Goal: Task Accomplishment & Management: Use online tool/utility

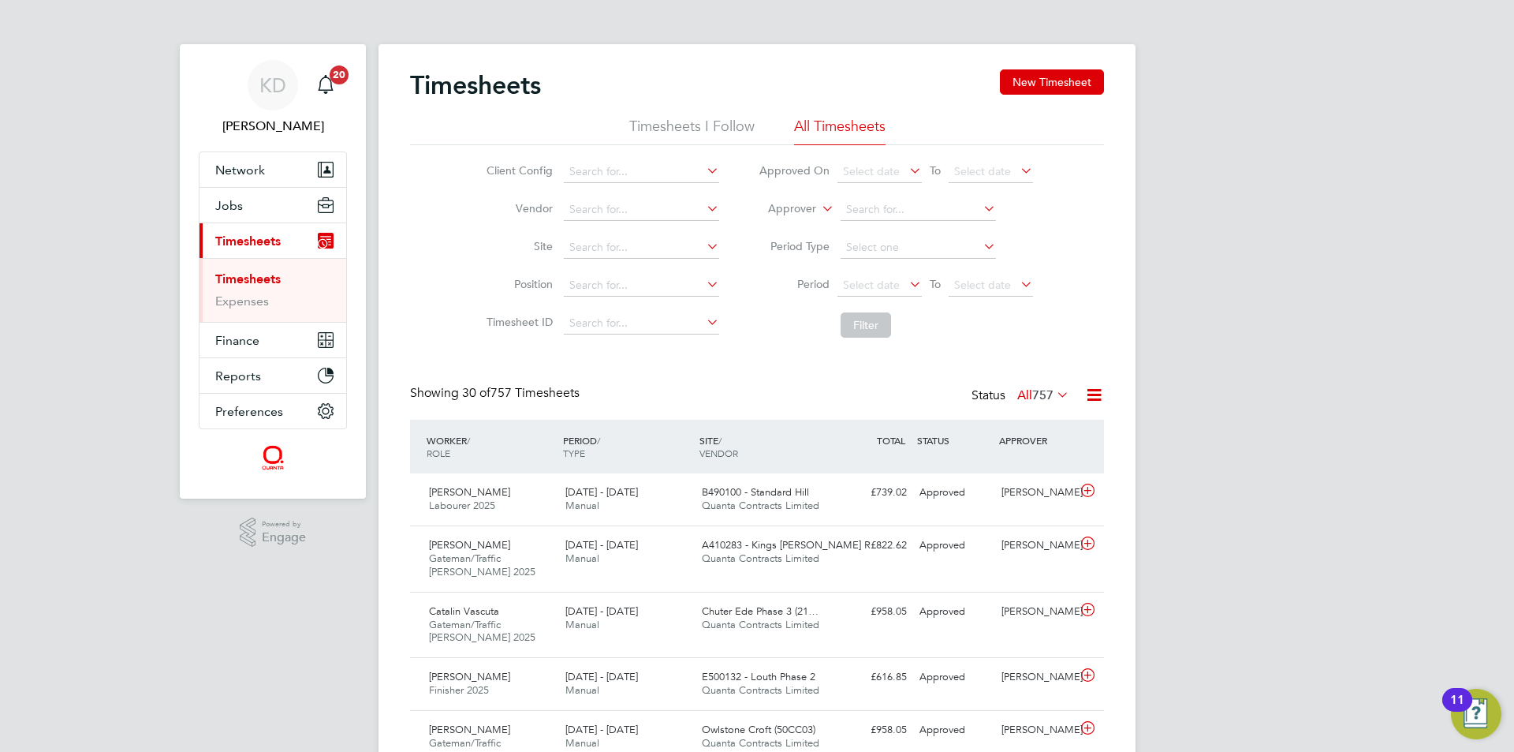
click at [271, 277] on link "Timesheets" at bounding box center [247, 278] width 65 height 15
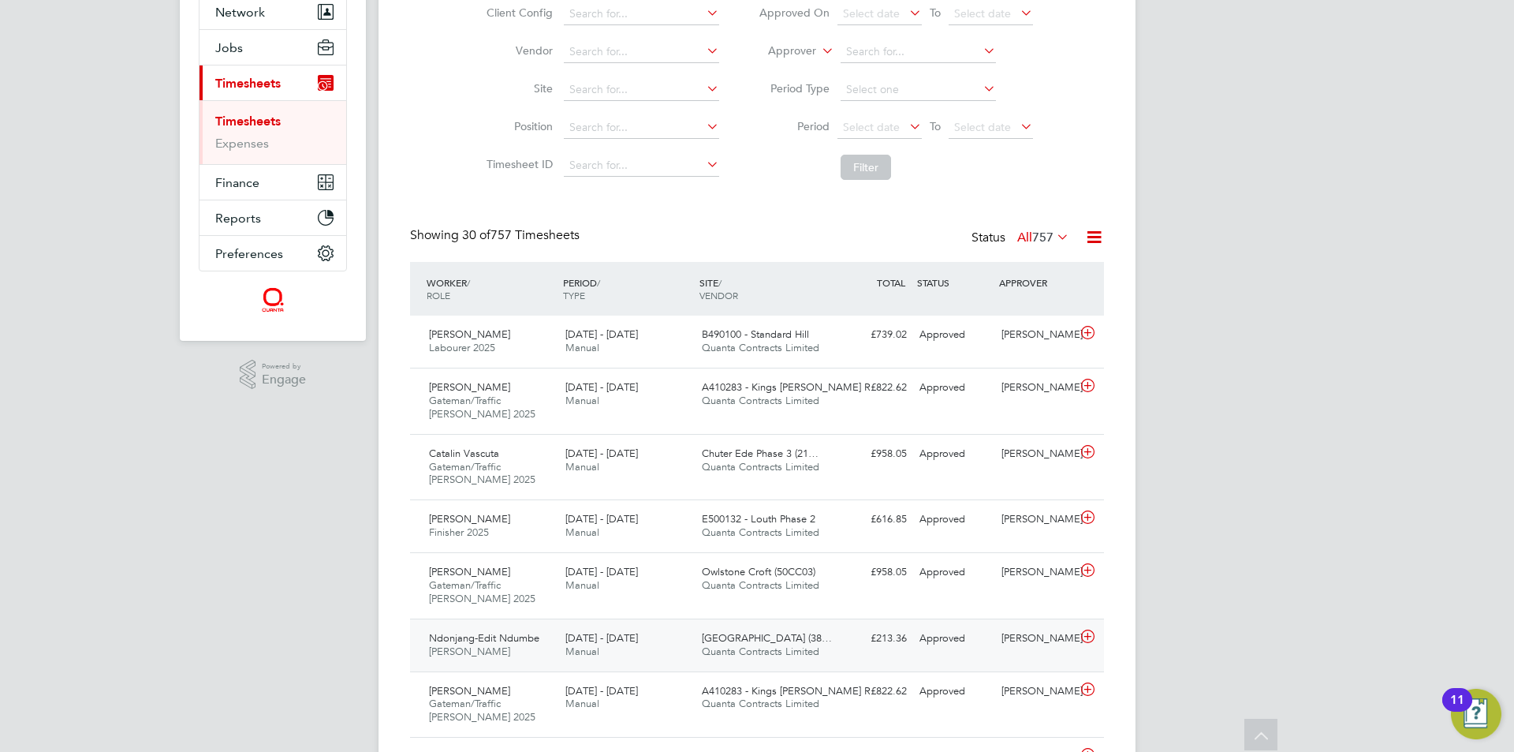
click at [961, 640] on div "Approved" at bounding box center [954, 638] width 82 height 26
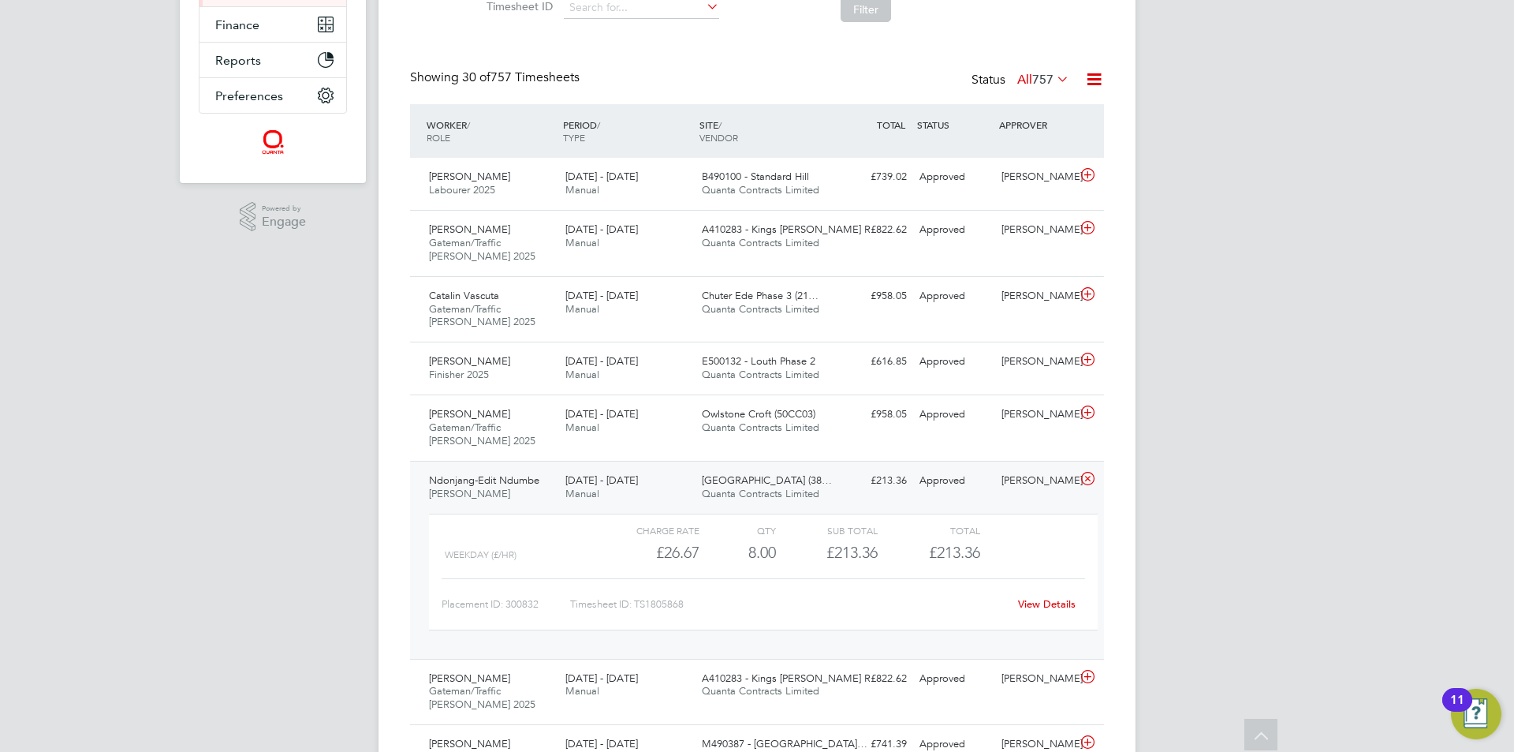
click at [1047, 602] on link "View Details" at bounding box center [1047, 603] width 58 height 13
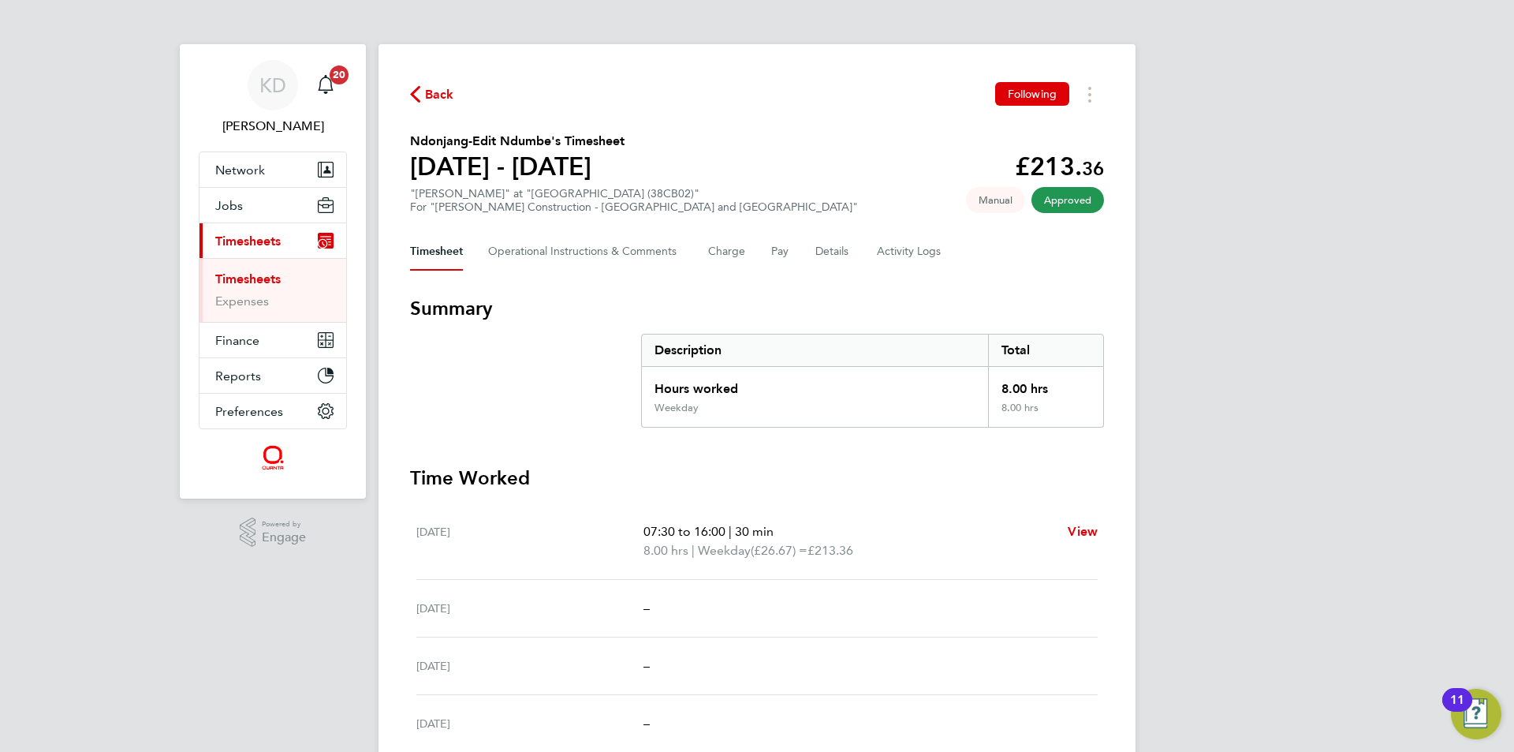
scroll to position [79, 0]
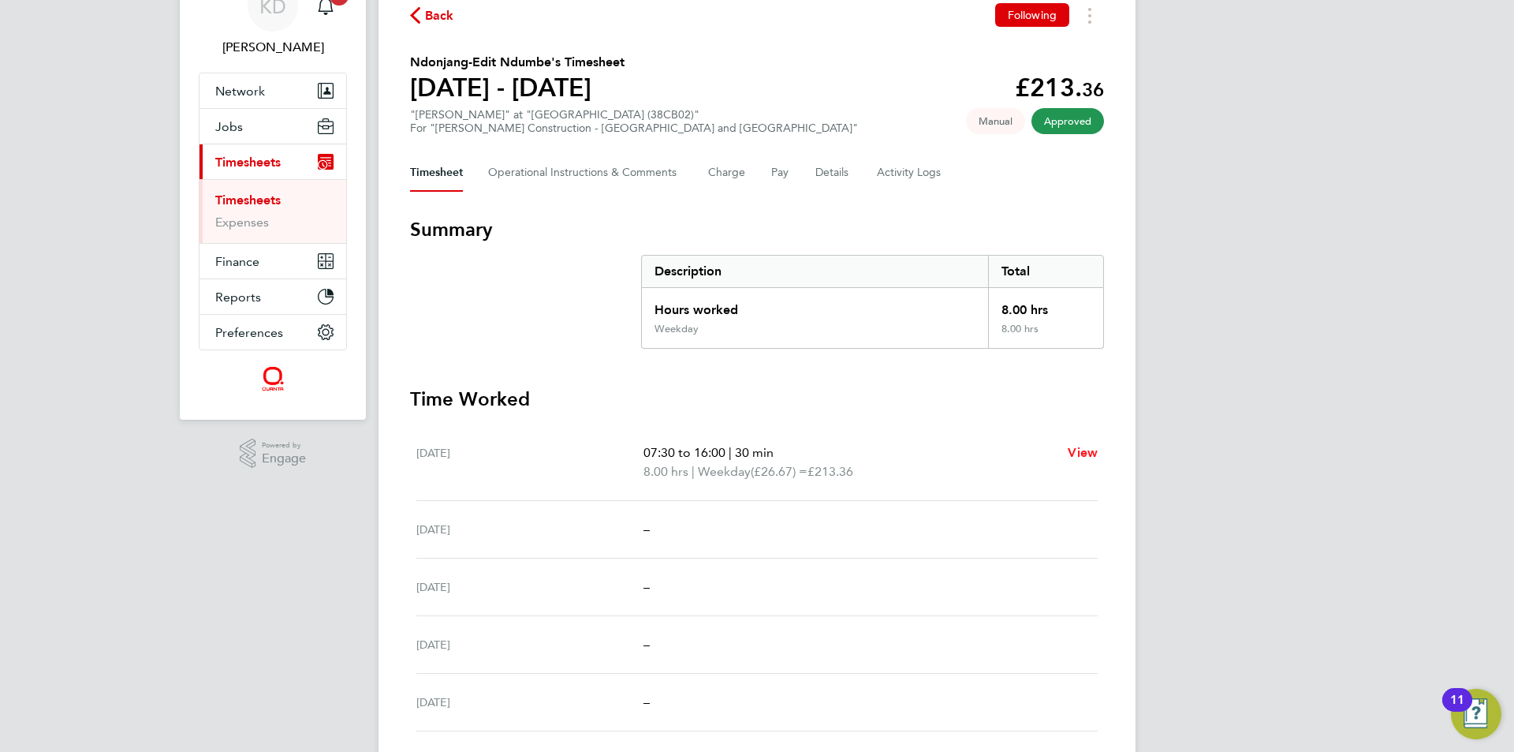
click at [1076, 446] on span "View" at bounding box center [1083, 452] width 30 height 15
select select "30"
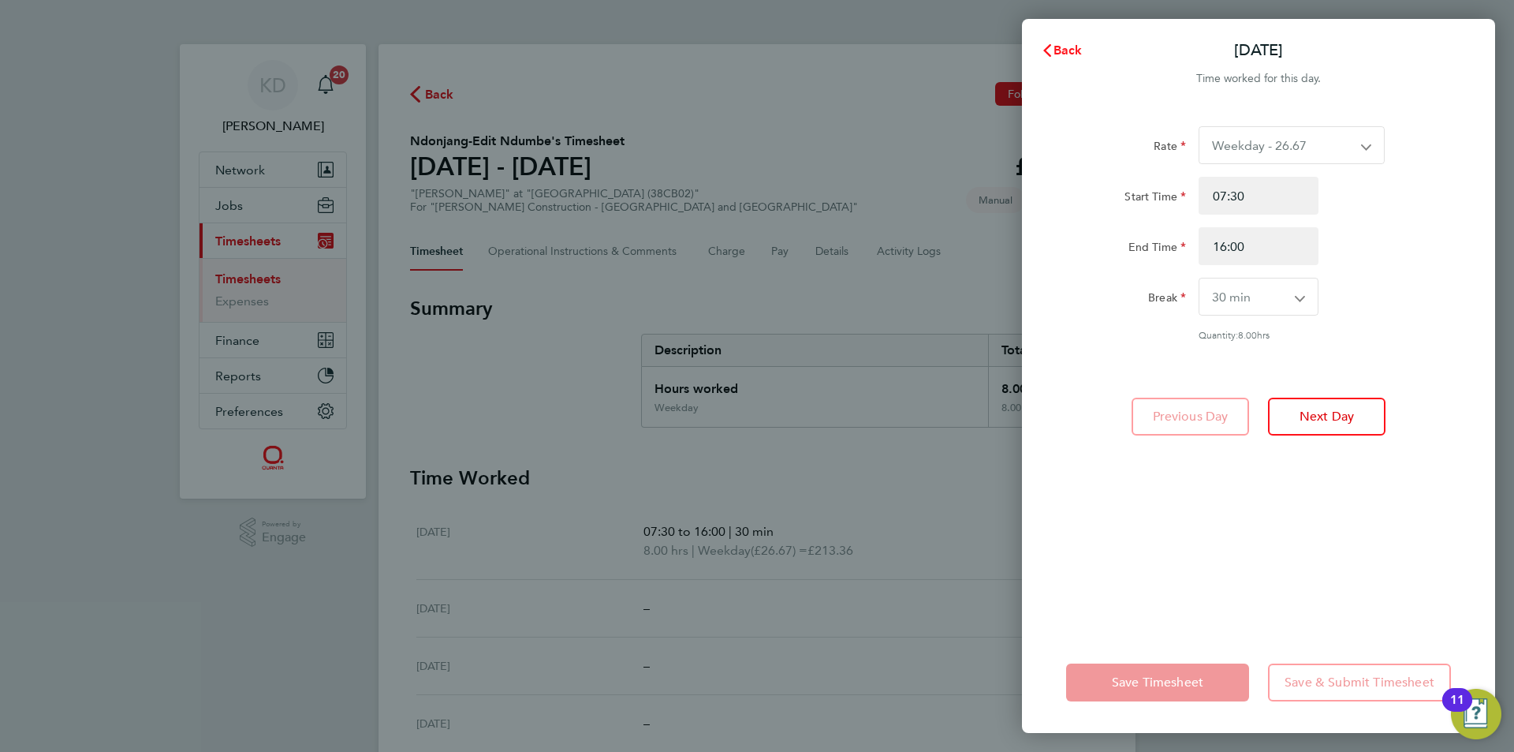
click at [1062, 46] on span "Back" at bounding box center [1068, 50] width 29 height 15
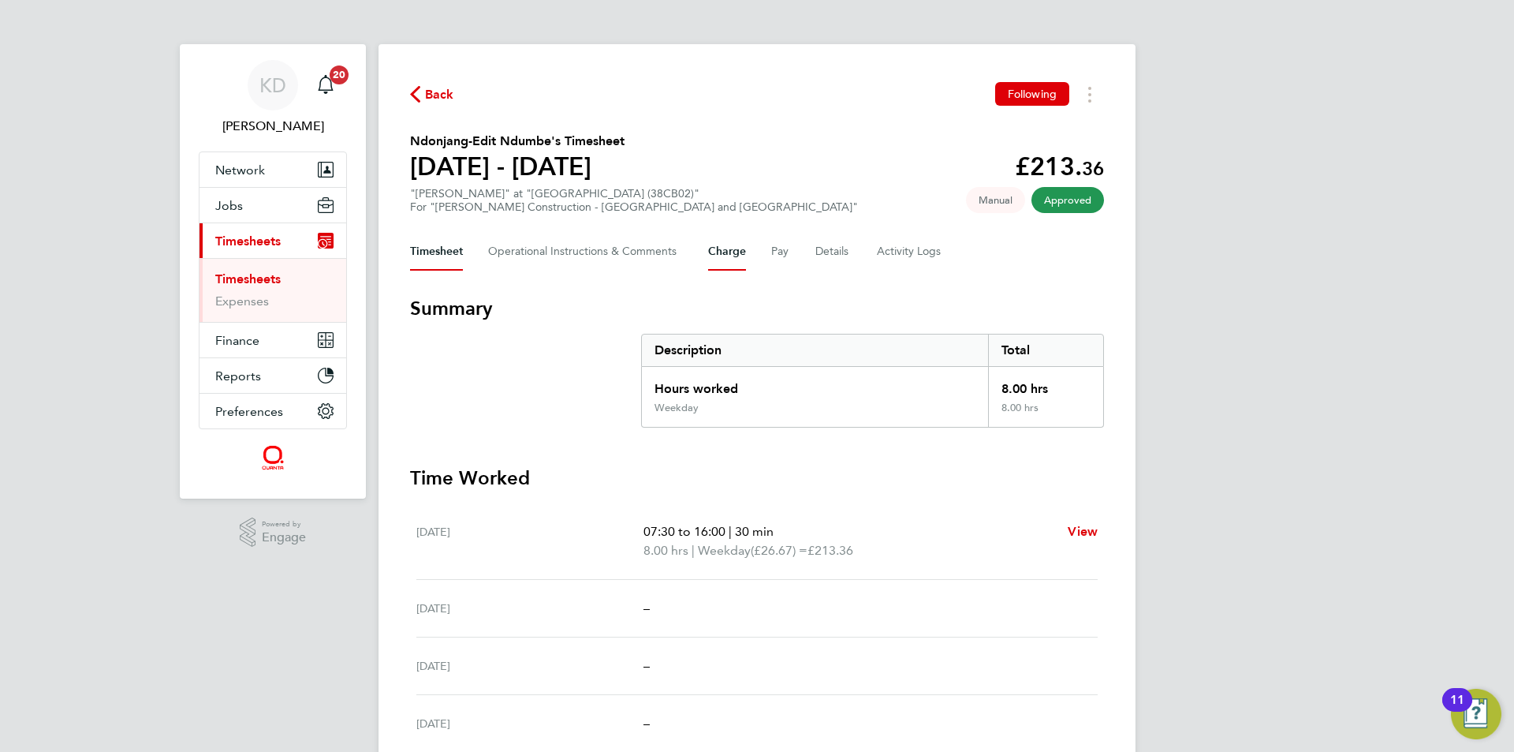
click at [717, 252] on button "Charge" at bounding box center [727, 252] width 38 height 38
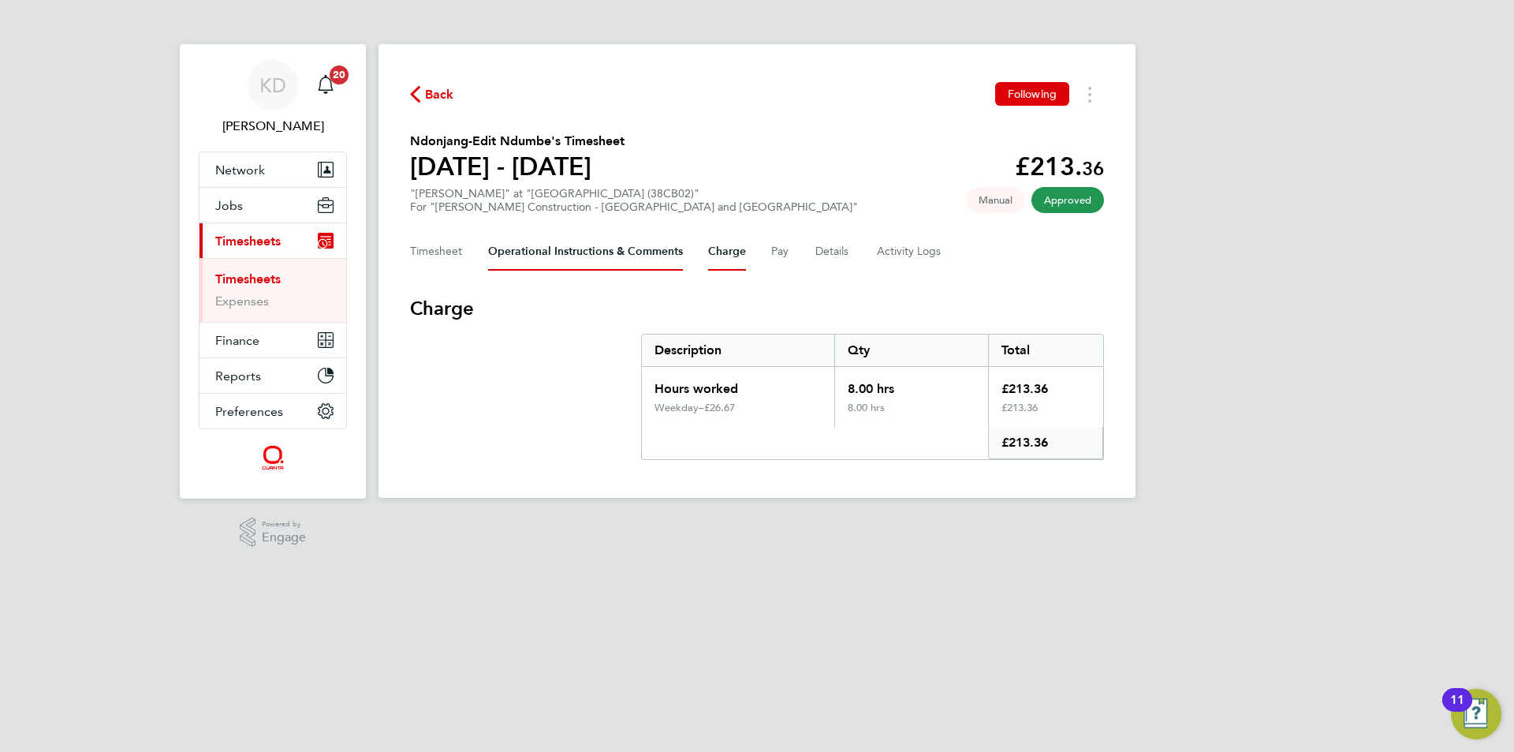
click at [631, 253] on Comments-tab "Operational Instructions & Comments" at bounding box center [585, 252] width 195 height 38
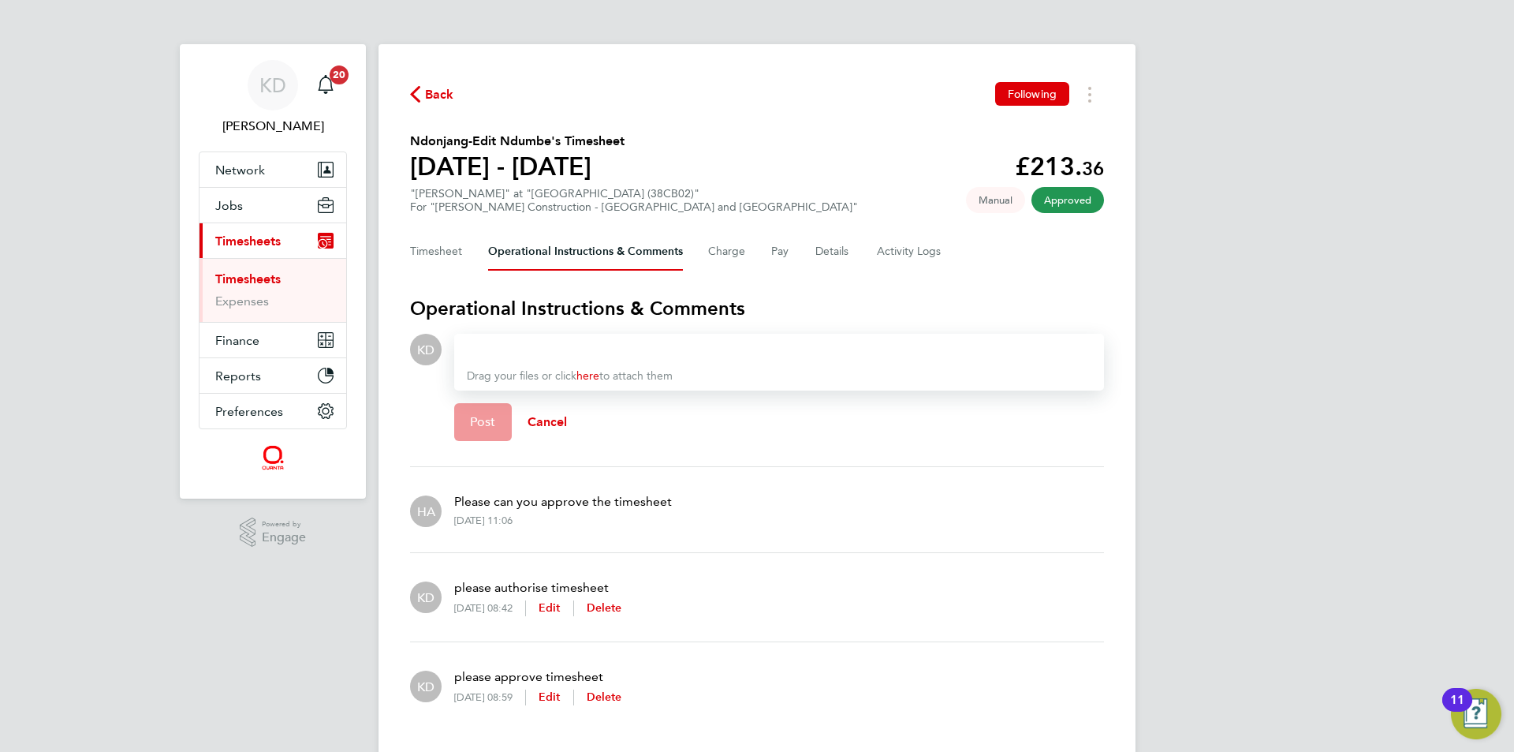
click at [418, 89] on icon "button" at bounding box center [415, 94] width 10 height 17
